Goal: Find specific page/section: Find specific page/section

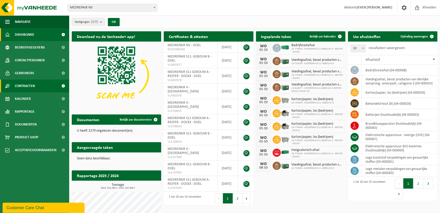
click at [20, 83] on span "Contracten" at bounding box center [25, 85] width 20 height 13
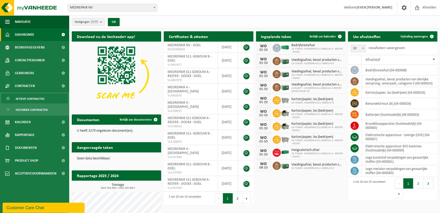
click at [29, 97] on span "Actieve contracten" at bounding box center [30, 99] width 29 height 10
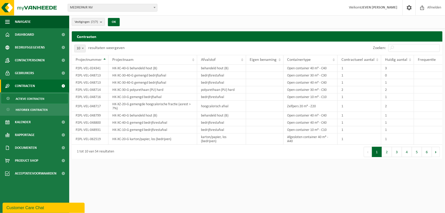
click at [102, 21] on b "submit" at bounding box center [102, 21] width 5 height 7
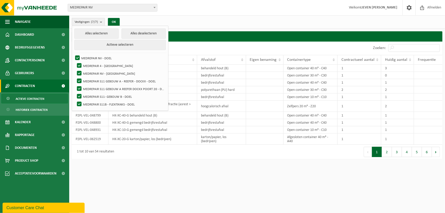
click at [102, 21] on b "submit" at bounding box center [102, 21] width 5 height 7
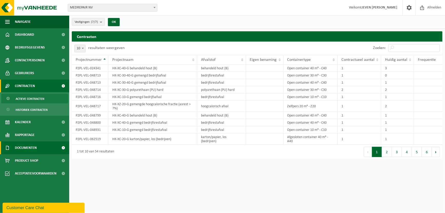
click at [28, 147] on span "Documenten" at bounding box center [26, 147] width 22 height 13
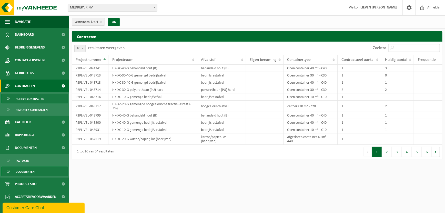
click at [25, 173] on span "Documenten" at bounding box center [25, 171] width 19 height 10
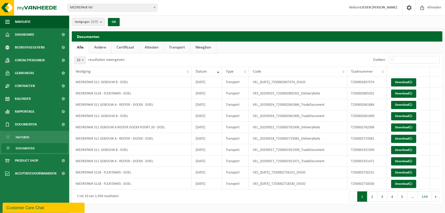
click at [155, 49] on link "Attesten" at bounding box center [151, 47] width 24 height 12
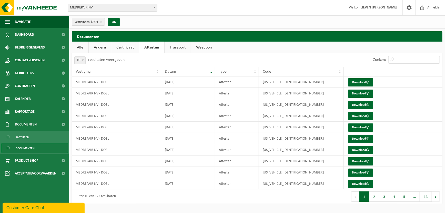
click at [129, 47] on link "Certificaat" at bounding box center [125, 47] width 28 height 12
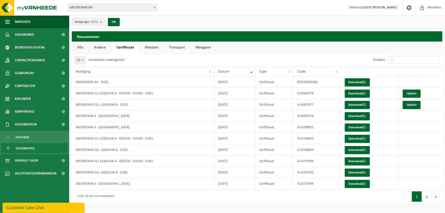
click at [178, 48] on link "Transport" at bounding box center [177, 47] width 26 height 12
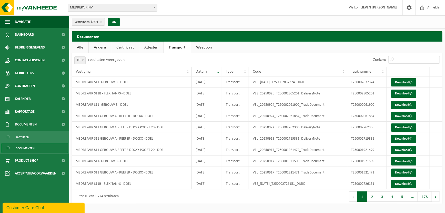
click at [203, 49] on link "Weegbon" at bounding box center [204, 47] width 26 height 12
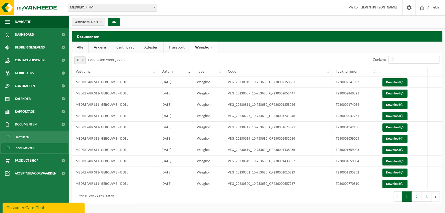
click at [121, 48] on link "Certificaat" at bounding box center [125, 47] width 28 height 12
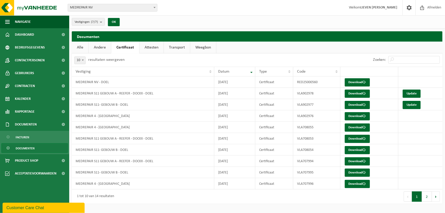
click at [95, 47] on link "Andere" at bounding box center [100, 47] width 22 height 12
